Goal: Find specific page/section: Find specific page/section

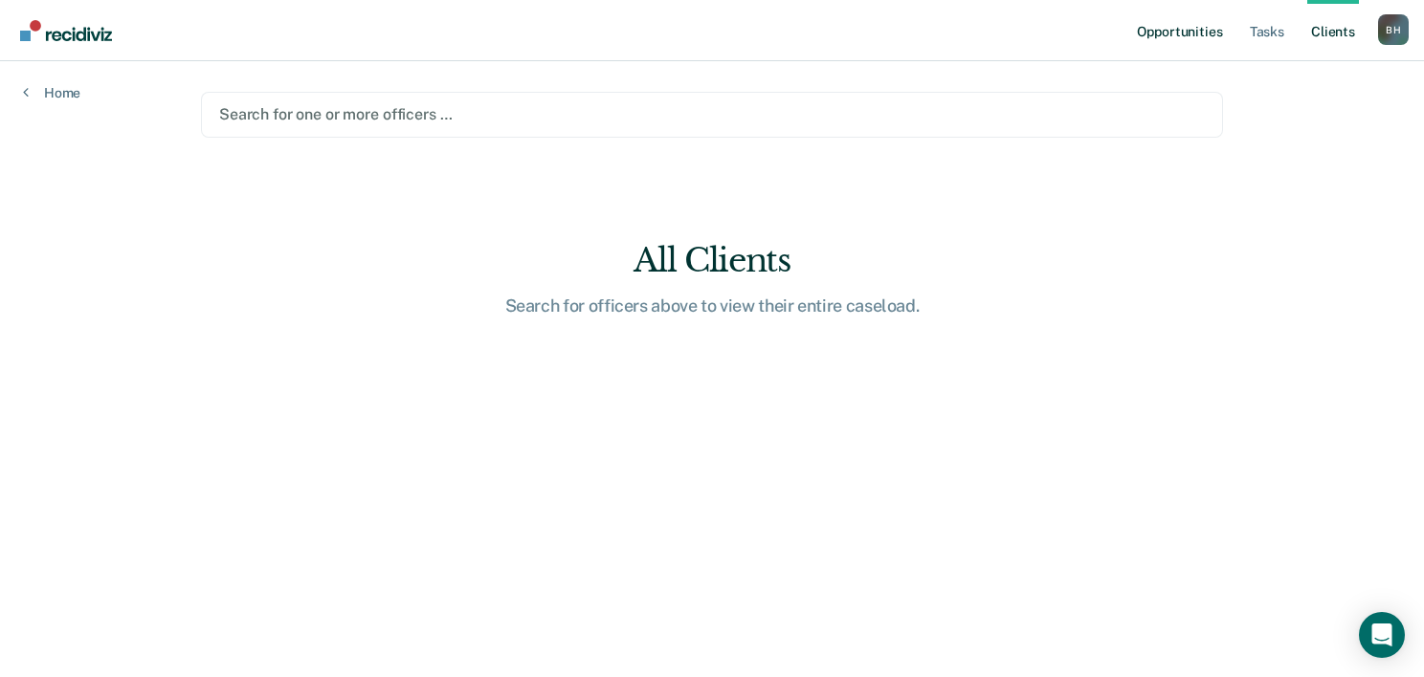
click at [1225, 35] on link "Opportunities" at bounding box center [1179, 30] width 93 height 61
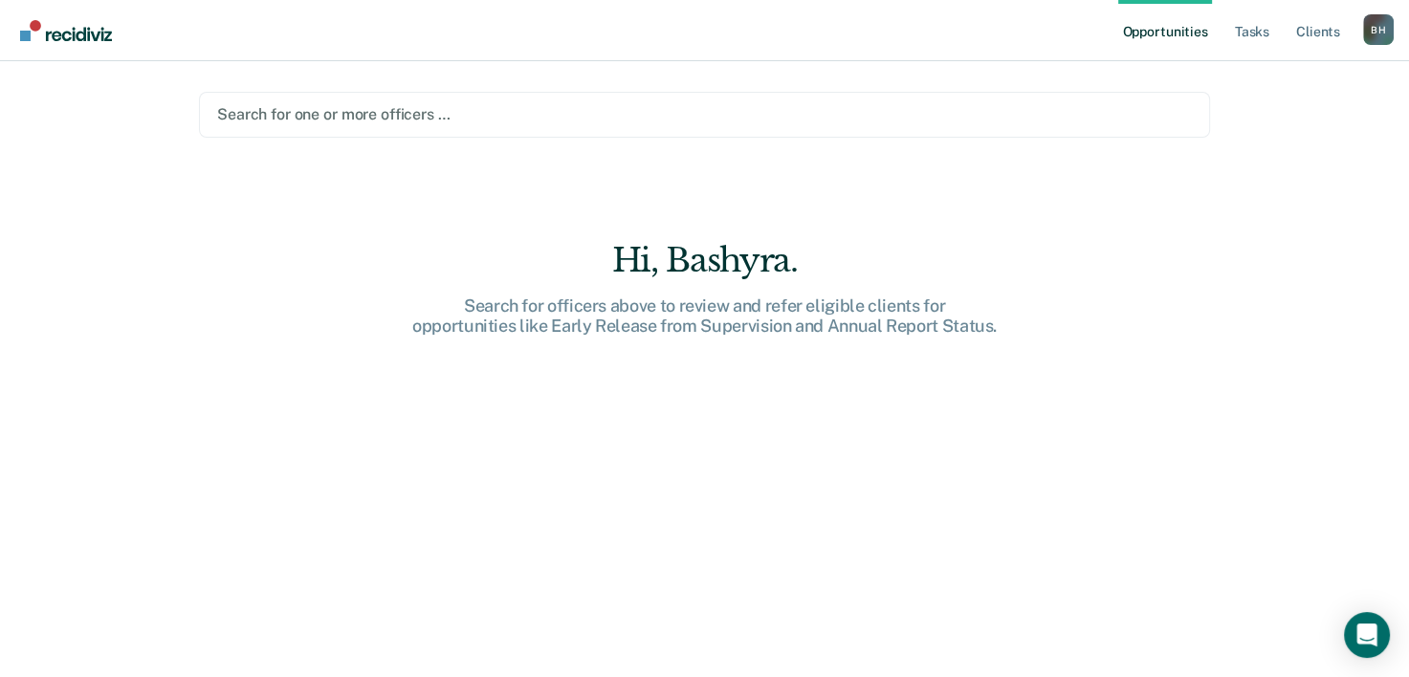
click at [1363, 27] on ul "Opportunities Tasks Client s" at bounding box center [1240, 30] width 245 height 61
click at [1385, 25] on div "B H" at bounding box center [1378, 29] width 31 height 31
click at [1276, 70] on link "Profile" at bounding box center [1302, 78] width 154 height 16
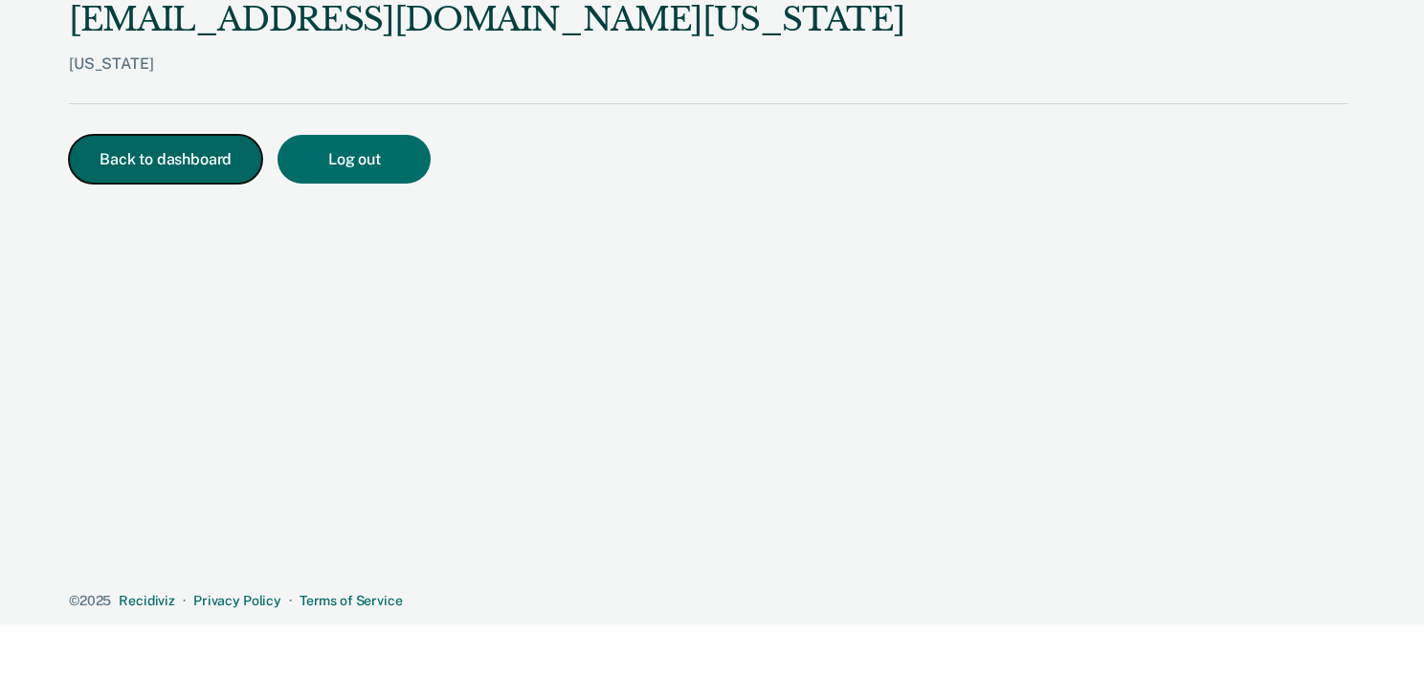
click at [101, 135] on button "Back to dashboard" at bounding box center [165, 159] width 193 height 49
